Goal: Transaction & Acquisition: Purchase product/service

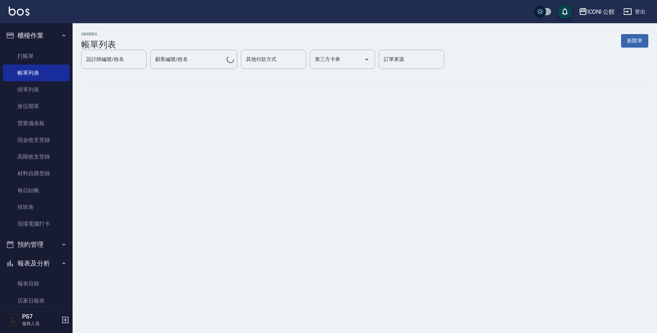
click at [46, 72] on link "帳單列表" at bounding box center [36, 73] width 67 height 17
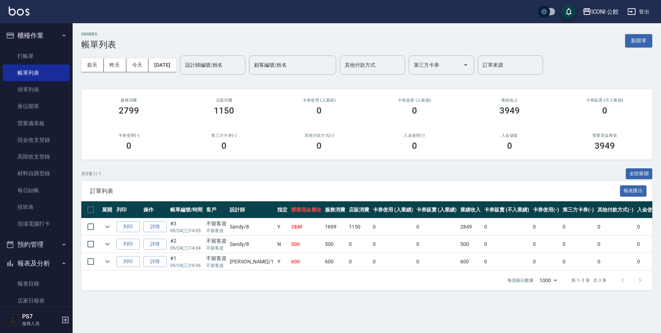
click at [66, 60] on nav "櫃檯作業 打帳單 帳單列表 掛單列表 座位開單 營業儀表板 現金收支登錄 高階收支登錄 材料自購登錄 每日結帳 排班表 現場電腦打卡 預約管理 預約管理 單日…" at bounding box center [36, 164] width 73 height 283
click at [56, 60] on link "打帳單" at bounding box center [36, 56] width 67 height 17
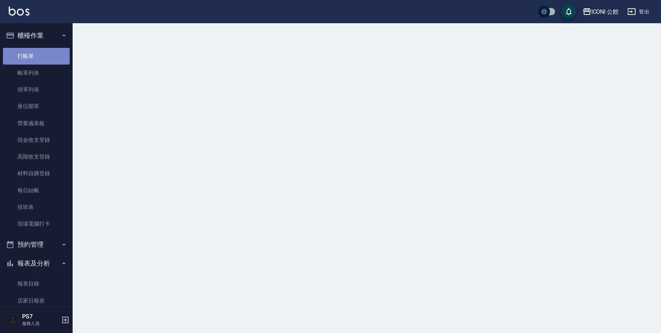
click at [56, 60] on link "打帳單" at bounding box center [36, 56] width 67 height 17
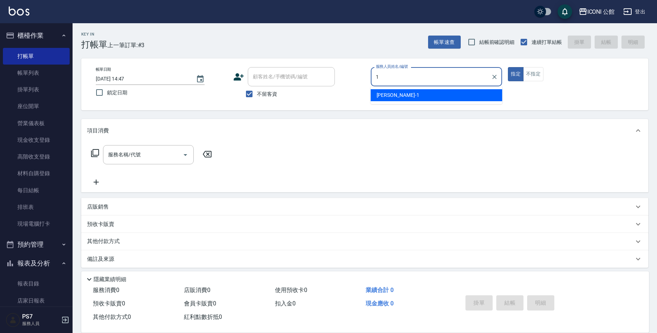
type input "Kevin-1"
type button "true"
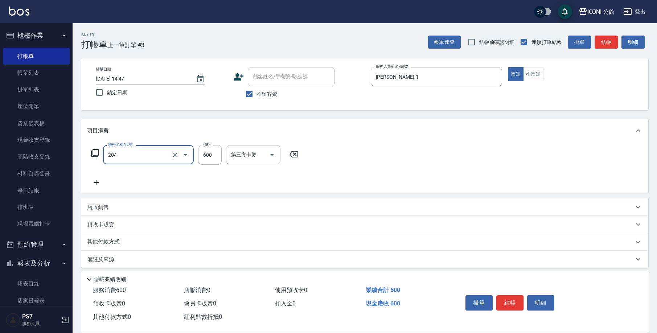
type input "指定洗+剪(204)"
type input "可歆-24"
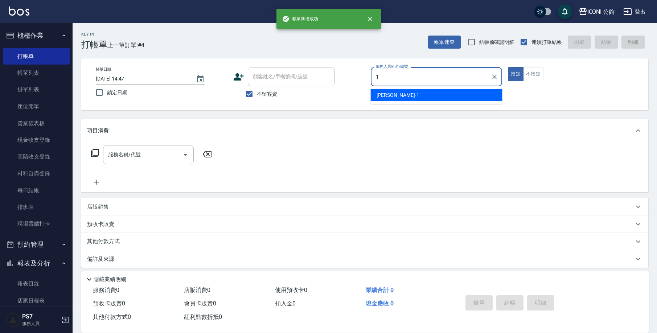
type input "Kevin-1"
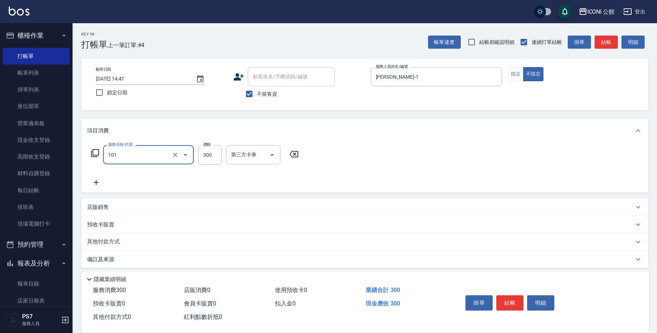
type input "洗髮(101)"
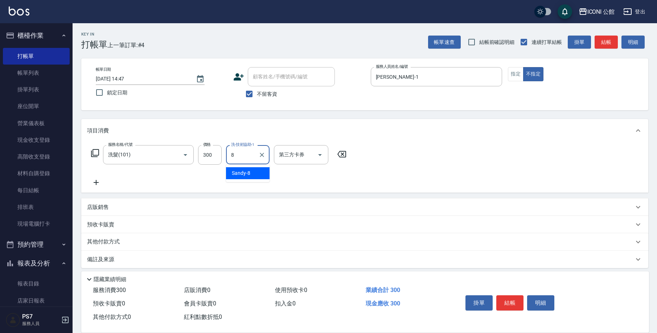
type input "Sandy-8"
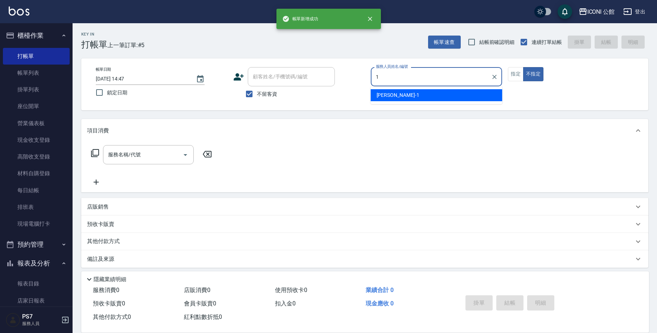
type input "Kevin-1"
type button "false"
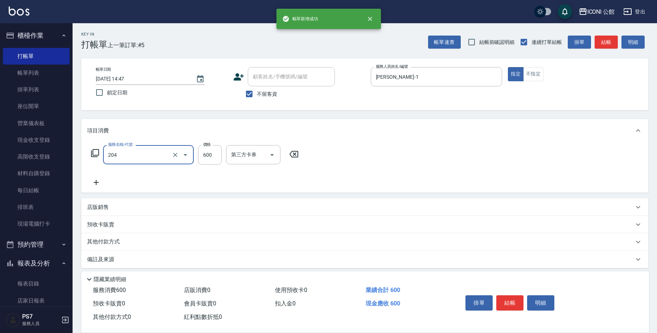
type input "指定洗+剪(204)"
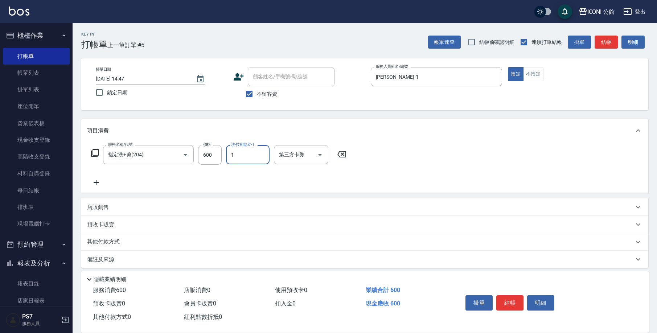
type input "Kevin-1"
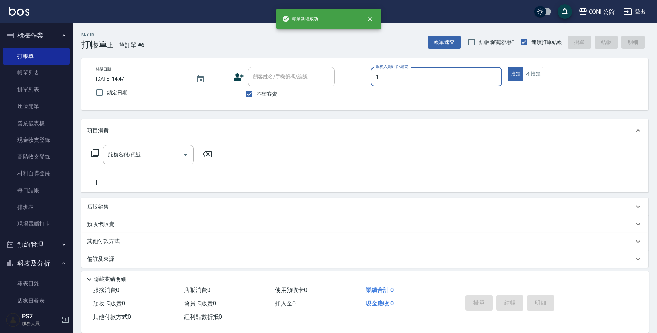
type input "Kevin-1"
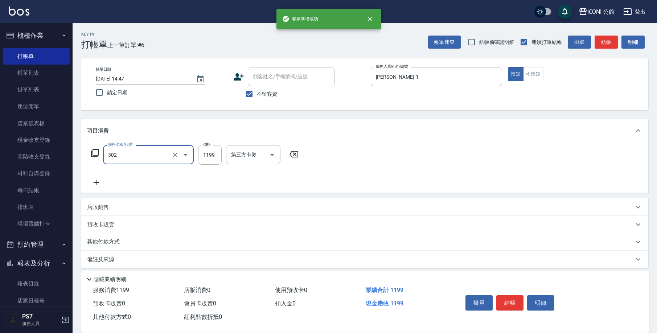
type input "設計燙髮(302)"
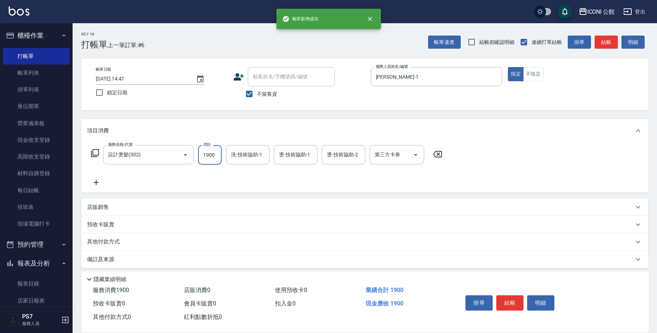
type input "1900"
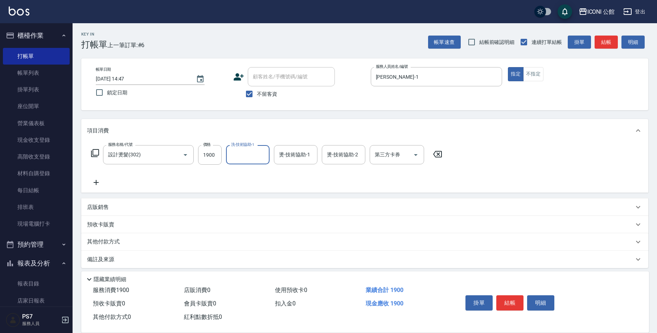
type input "2"
type input "Kevin-1"
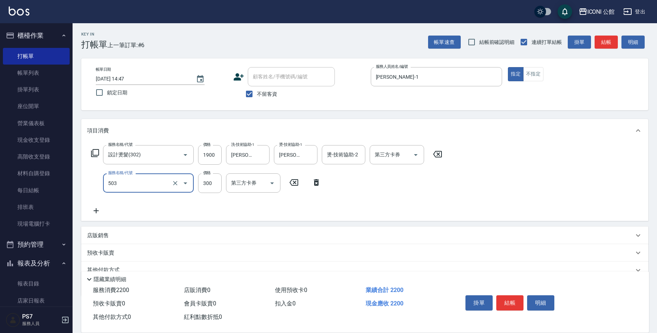
type input "自備護髮300元(503)"
type input "500"
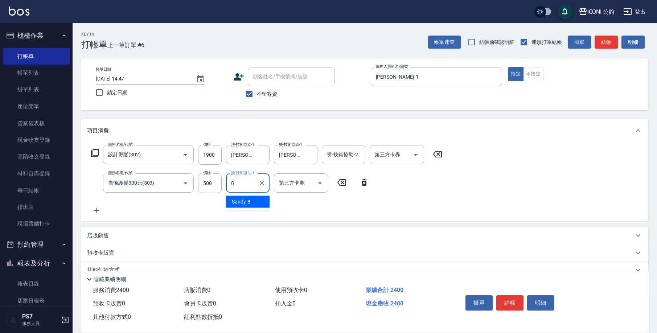
type input "Sandy-8"
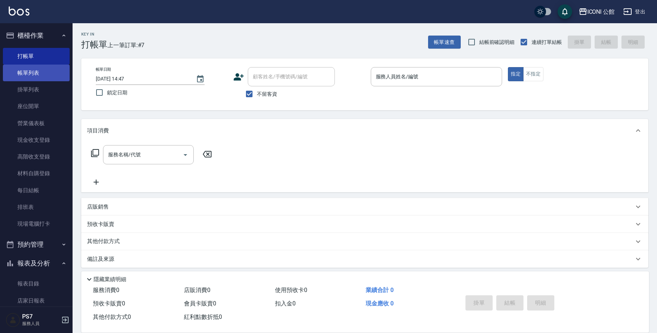
click at [50, 66] on link "帳單列表" at bounding box center [36, 73] width 67 height 17
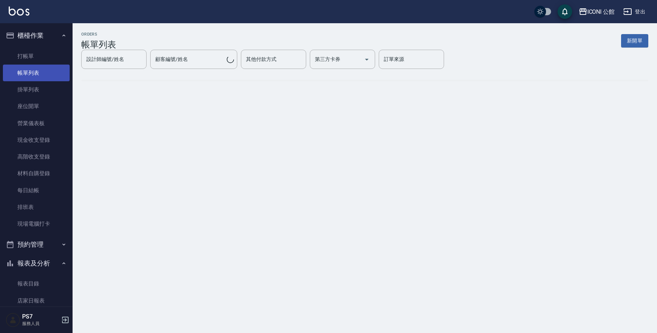
click at [42, 79] on link "帳單列表" at bounding box center [36, 73] width 67 height 17
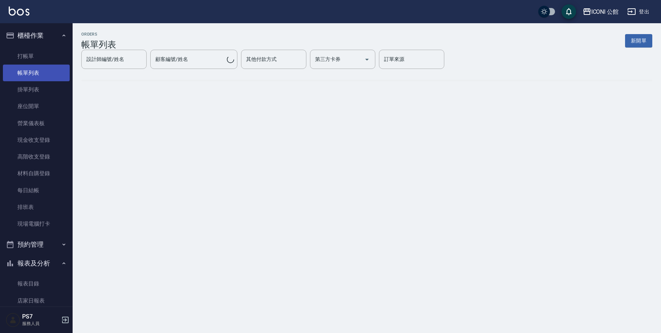
drag, startPoint x: 42, startPoint y: 79, endPoint x: 40, endPoint y: 75, distance: 4.9
click at [42, 78] on link "帳單列表" at bounding box center [36, 73] width 67 height 17
click at [41, 75] on link "帳單列表" at bounding box center [36, 73] width 67 height 17
click at [40, 75] on link "帳單列表" at bounding box center [36, 73] width 67 height 17
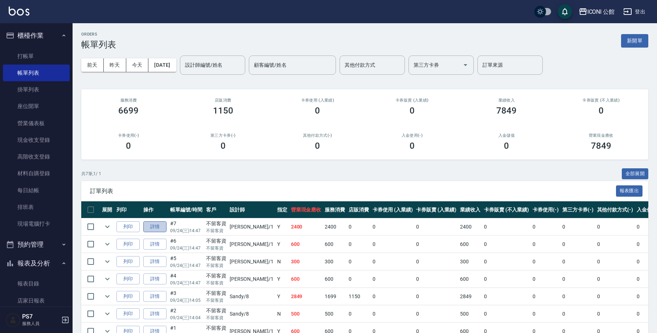
click at [165, 226] on link "詳情" at bounding box center [154, 226] width 23 height 11
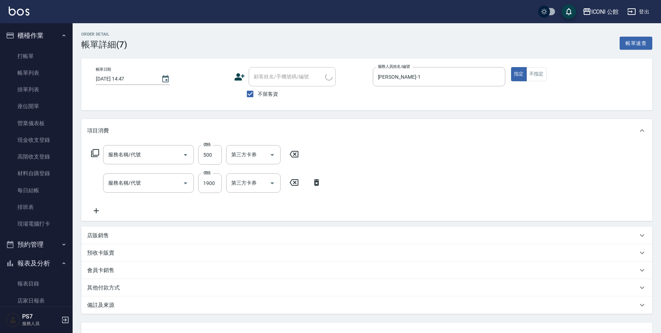
type input "2025/09/24 14:47"
checkbox input "true"
type input "Kevin-1"
type input "自備護髮300元(503)"
type input "設計燙髮(302)"
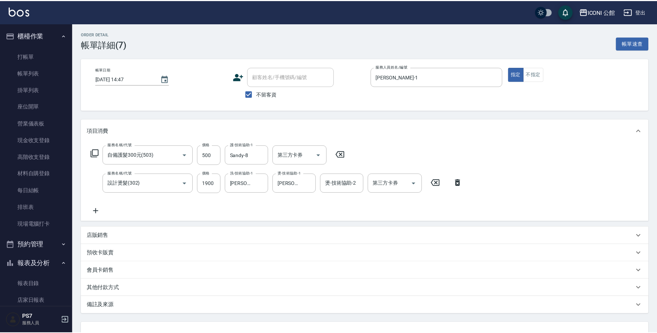
scroll to position [59, 0]
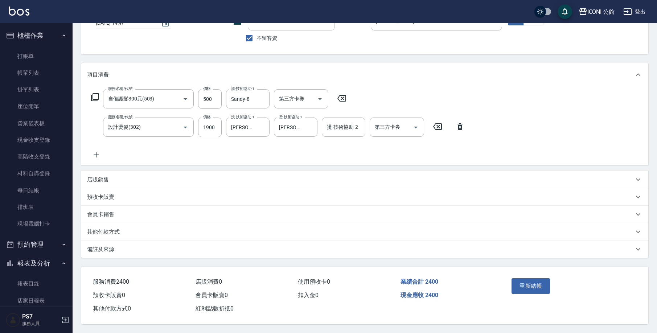
click at [111, 224] on div "其他付款方式" at bounding box center [364, 231] width 567 height 17
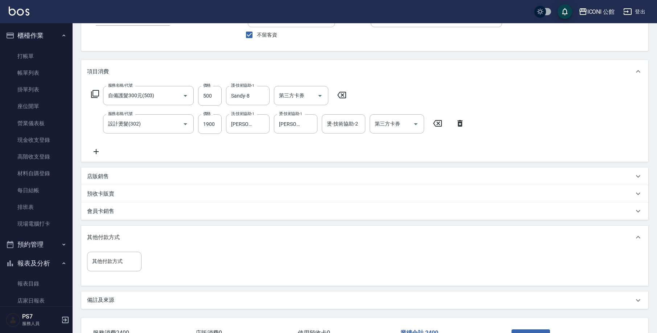
scroll to position [113, 0]
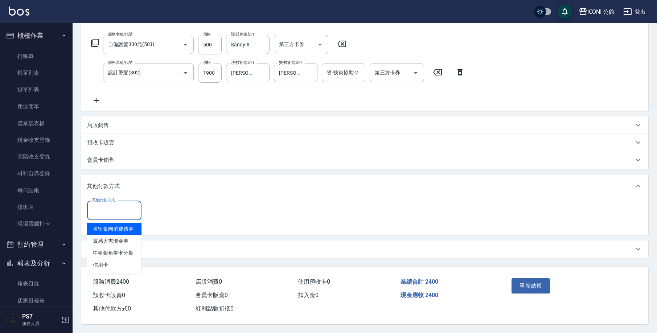
click at [109, 213] on input "其他付款方式" at bounding box center [114, 210] width 48 height 13
click at [109, 265] on span "信用卡" at bounding box center [114, 265] width 54 height 12
type input "信用卡"
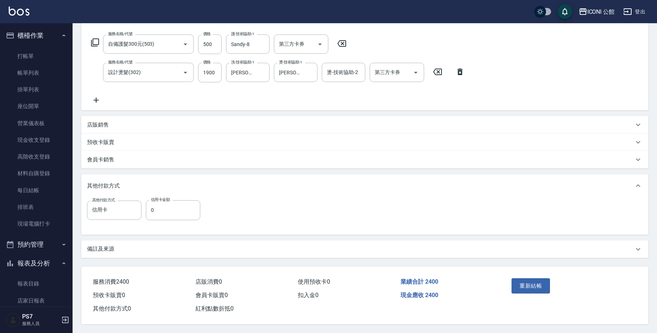
drag, startPoint x: 152, startPoint y: 226, endPoint x: 157, endPoint y: 221, distance: 7.4
click at [152, 226] on div "其他付款方式 信用卡 其他付款方式 信用卡金額 0 信用卡金額" at bounding box center [146, 214] width 118 height 28
click at [161, 217] on input "0" at bounding box center [173, 210] width 54 height 20
type input "2400"
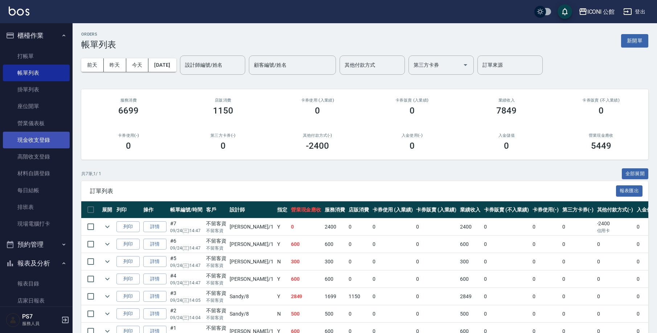
click at [42, 140] on link "現金收支登錄" at bounding box center [36, 140] width 67 height 17
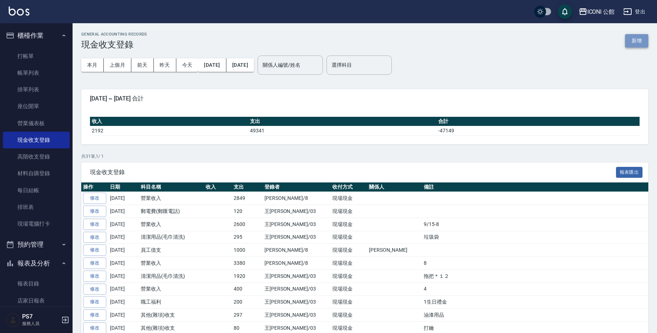
click at [633, 40] on button "新增" at bounding box center [636, 40] width 23 height 13
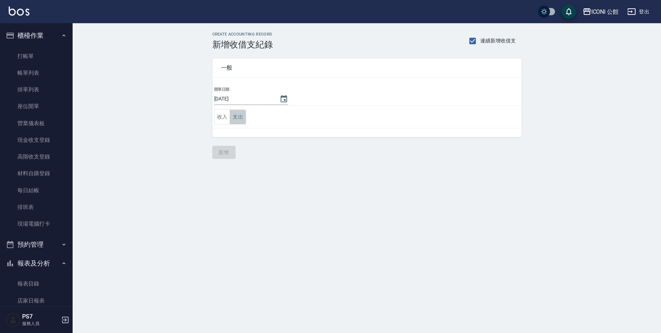
click at [242, 123] on button "支出" at bounding box center [238, 117] width 16 height 15
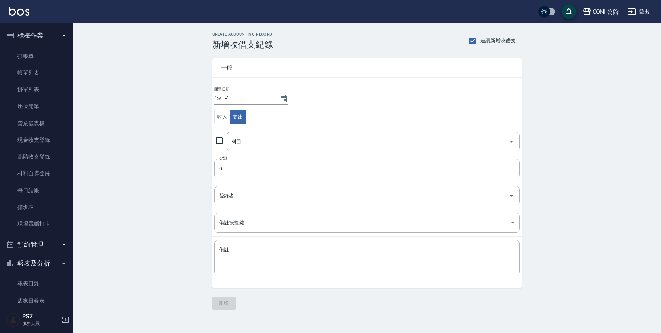
click at [219, 142] on icon at bounding box center [218, 141] width 9 height 9
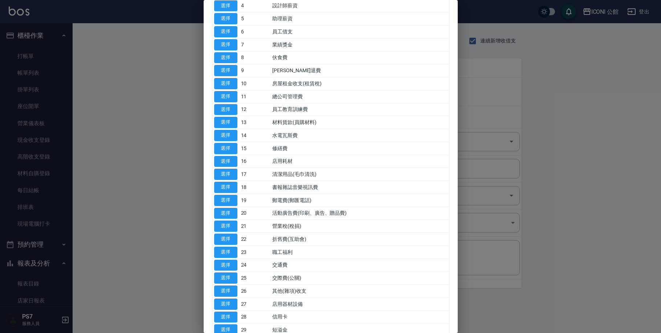
scroll to position [106, 0]
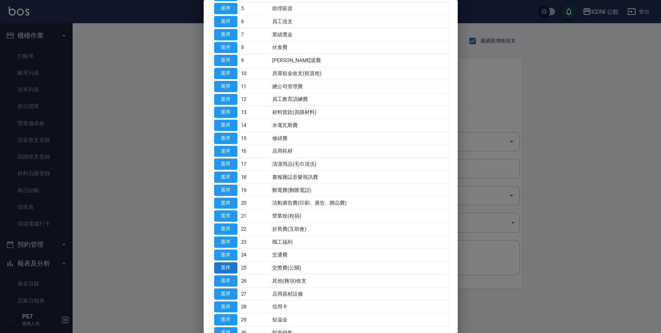
click at [233, 263] on button "選擇" at bounding box center [225, 267] width 23 height 11
type input "25 交際費(公關)"
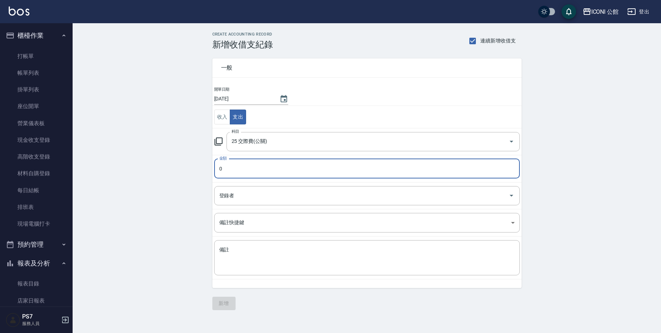
click at [241, 172] on input "0" at bounding box center [367, 169] width 306 height 20
type input "0500"
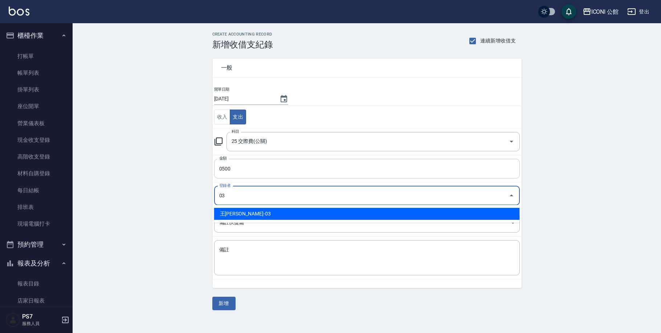
type input "王Lisa-03"
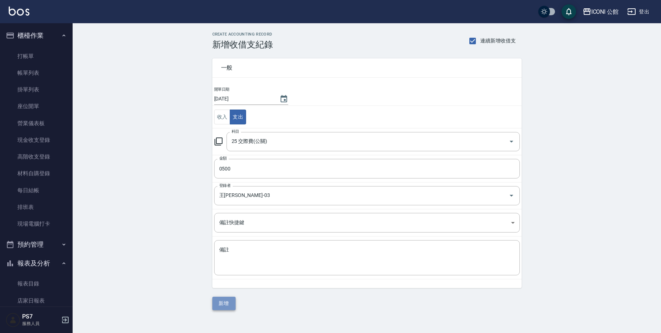
click at [226, 305] on button "新增" at bounding box center [223, 303] width 23 height 13
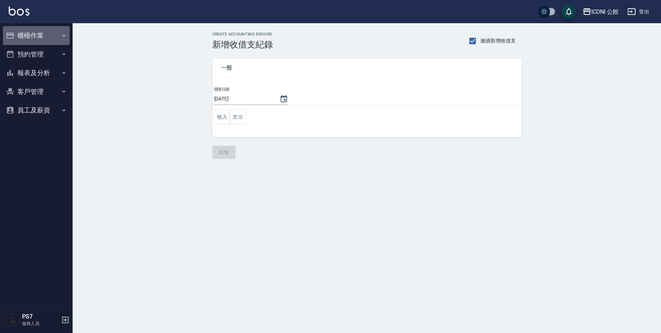
click at [42, 38] on button "櫃檯作業" at bounding box center [36, 35] width 67 height 19
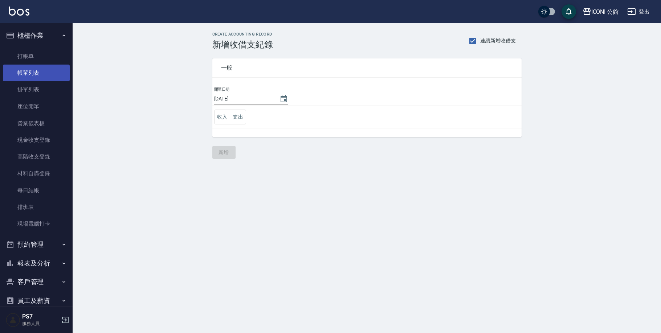
click at [38, 73] on link "帳單列表" at bounding box center [36, 73] width 67 height 17
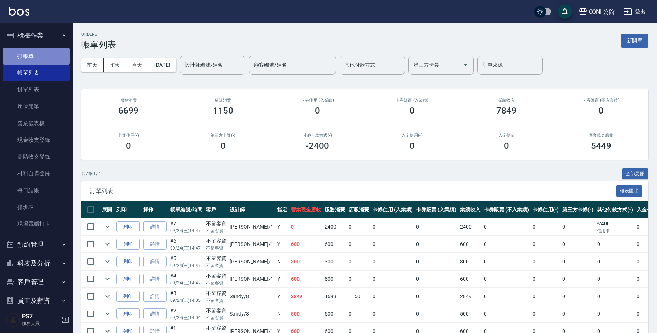
click at [36, 57] on link "打帳單" at bounding box center [36, 56] width 67 height 17
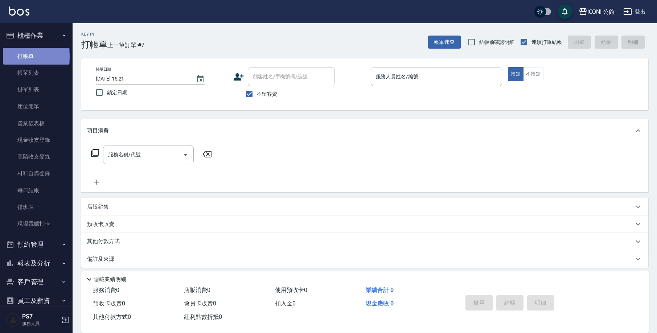
drag, startPoint x: 36, startPoint y: 56, endPoint x: 30, endPoint y: 62, distance: 7.4
click at [30, 62] on link "打帳單" at bounding box center [36, 56] width 67 height 17
click at [253, 95] on input "不留客資" at bounding box center [249, 93] width 15 height 15
checkbox input "false"
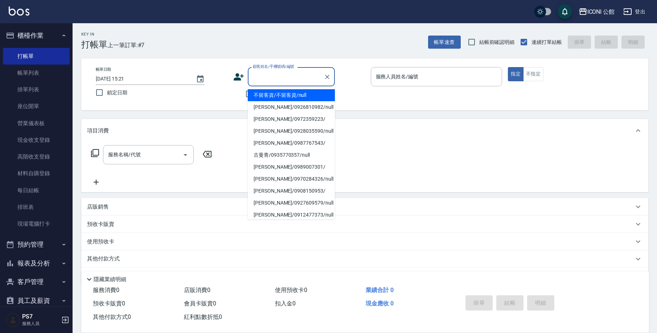
click at [279, 73] on input "顧客姓名/手機號碼/編號" at bounding box center [286, 76] width 70 height 13
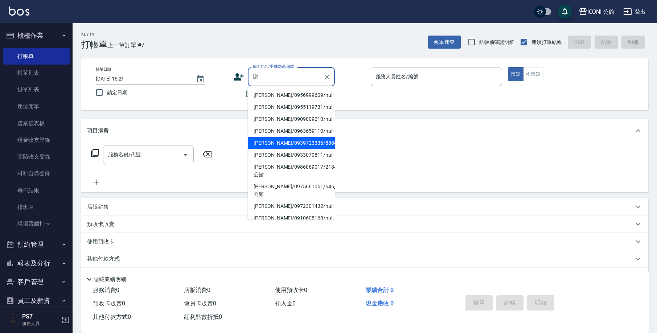
click at [326, 140] on li "[PERSON_NAME]/0939723336/888888" at bounding box center [291, 143] width 87 height 12
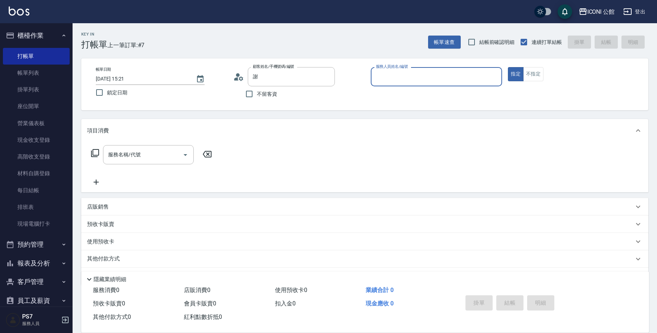
type input "[PERSON_NAME]/0939723336/888888"
type input "[PERSON_NAME]-10"
